Goal: Task Accomplishment & Management: Use online tool/utility

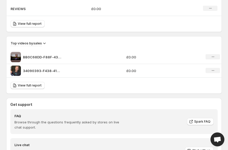
scroll to position [360, 0]
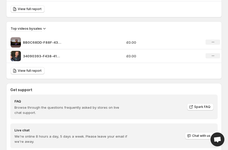
click at [40, 55] on p "34090393-F438-41AA-A55F-648999973302" at bounding box center [42, 55] width 39 height 5
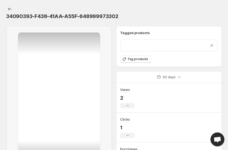
scroll to position [1, 0]
click at [135, 59] on span "Tag products" at bounding box center [137, 59] width 21 height 4
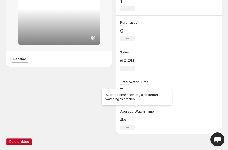
scroll to position [0, 0]
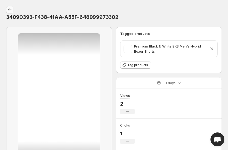
click at [11, 8] on icon "Settings" at bounding box center [9, 9] width 5 height 5
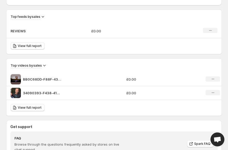
scroll to position [325, 0]
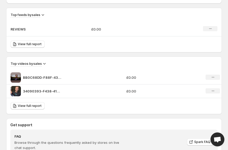
click at [38, 76] on p "BB0C68DD-F88F-433B-A708-B2E72AE22E27" at bounding box center [42, 77] width 39 height 5
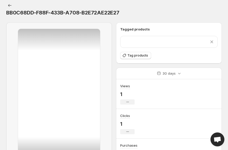
scroll to position [5, 0]
click at [142, 56] on span "Tag products" at bounding box center [137, 55] width 21 height 4
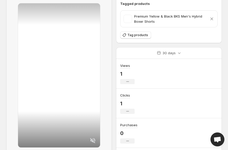
scroll to position [0, 0]
